Goal: Transaction & Acquisition: Purchase product/service

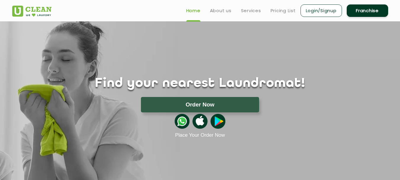
click at [316, 13] on link "Login/Signup" at bounding box center [320, 10] width 41 height 12
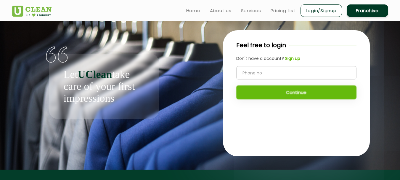
click at [279, 72] on input "tel" at bounding box center [296, 72] width 120 height 13
type input "9830355197"
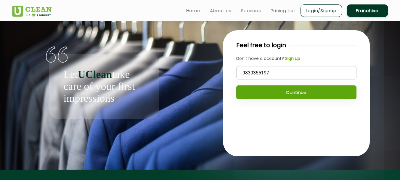
click at [302, 91] on button "Continue" at bounding box center [296, 92] width 120 height 14
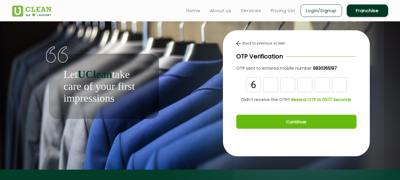
type input "6"
type input "7"
type input "5"
type input "6"
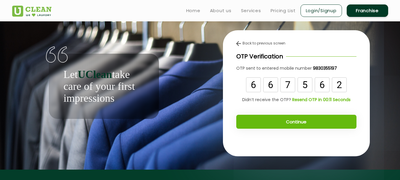
type input "2"
click at [301, 121] on button "Continue" at bounding box center [296, 121] width 120 height 14
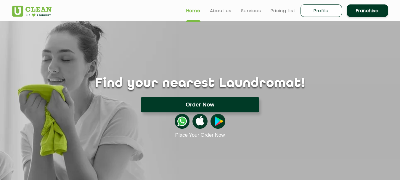
click at [189, 101] on button "Order Now" at bounding box center [200, 104] width 118 height 15
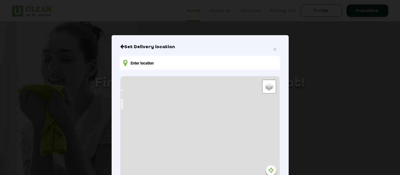
type input "C98W+57 Rajpur, Kolkata, West Bengal, India"
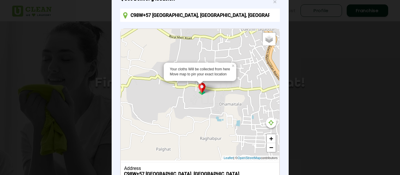
scroll to position [49, 0]
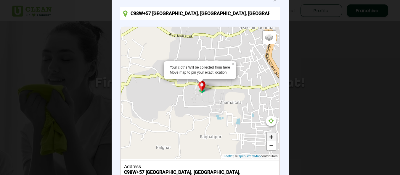
click at [269, 136] on link "+" at bounding box center [271, 137] width 9 height 9
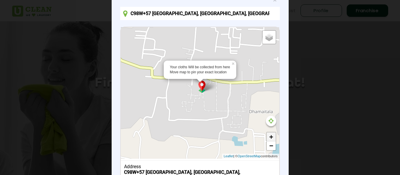
click at [269, 136] on link "+" at bounding box center [271, 137] width 9 height 9
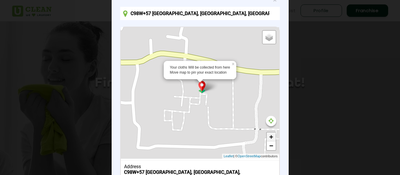
click at [269, 136] on link "+" at bounding box center [271, 137] width 9 height 9
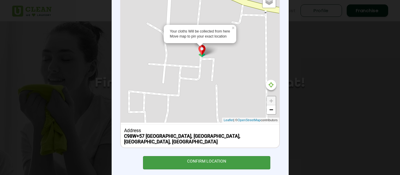
scroll to position [93, 0]
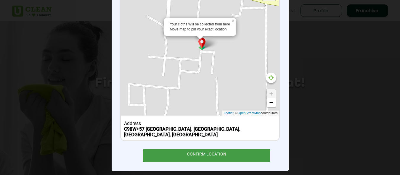
click at [200, 151] on div "CONFIRM LOCATION" at bounding box center [206, 155] width 127 height 13
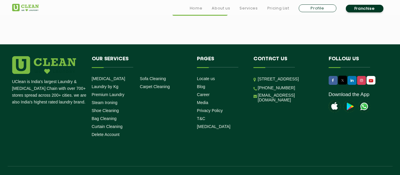
scroll to position [568, 0]
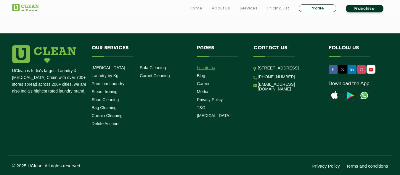
click at [208, 67] on link "Locate us" at bounding box center [206, 67] width 18 height 5
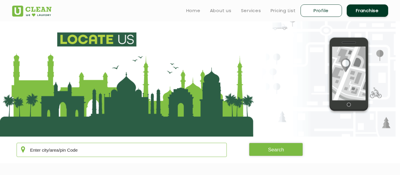
click at [110, 153] on input "text" at bounding box center [122, 150] width 210 height 14
type input "Dumdum, Kolkata"
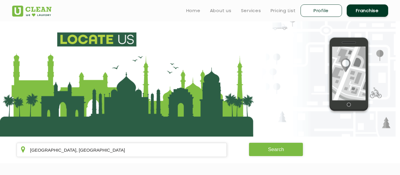
click at [278, 153] on button "Search" at bounding box center [276, 149] width 54 height 13
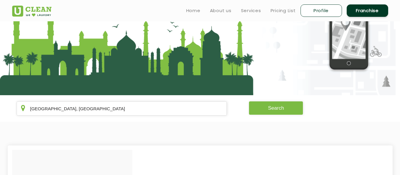
scroll to position [41, 0]
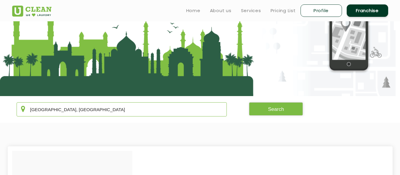
drag, startPoint x: 79, startPoint y: 109, endPoint x: 25, endPoint y: 109, distance: 53.5
click at [25, 109] on input "Dumdum, Kolkata" at bounding box center [122, 109] width 210 height 14
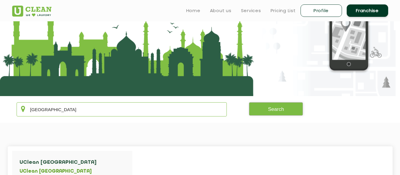
type input "[GEOGRAPHIC_DATA]"
click at [266, 109] on button "Search" at bounding box center [276, 108] width 54 height 13
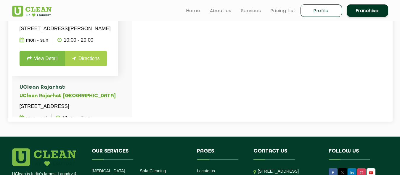
scroll to position [1584, 0]
